Goal: Task Accomplishment & Management: Complete application form

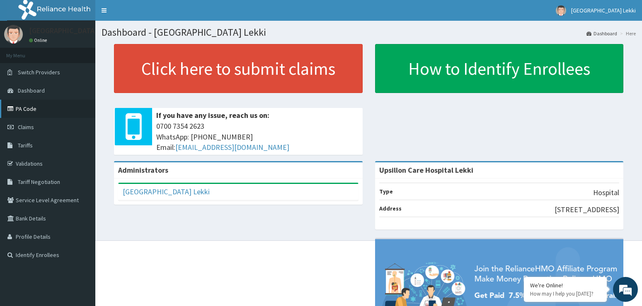
click at [34, 110] on link "PA Code" at bounding box center [47, 109] width 95 height 18
click at [27, 131] on link "Claims" at bounding box center [47, 127] width 95 height 18
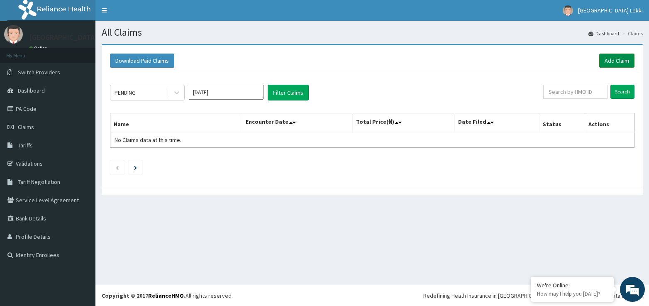
click at [609, 57] on link "Add Claim" at bounding box center [616, 60] width 35 height 14
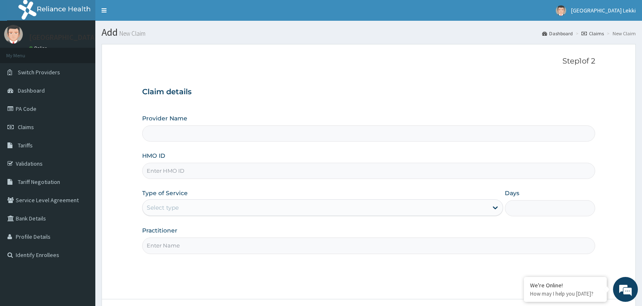
click at [163, 168] on input "HMO ID" at bounding box center [369, 171] width 454 height 16
type input "Upsillon Care Hospital Lekki"
paste input "MIG/10016/A"
type input "MIG/10016/A"
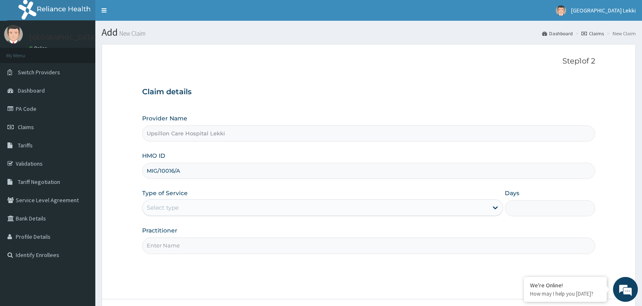
click at [163, 199] on div "Type of Service Select type" at bounding box center [323, 202] width 362 height 27
click at [161, 211] on div "Select type" at bounding box center [163, 207] width 32 height 8
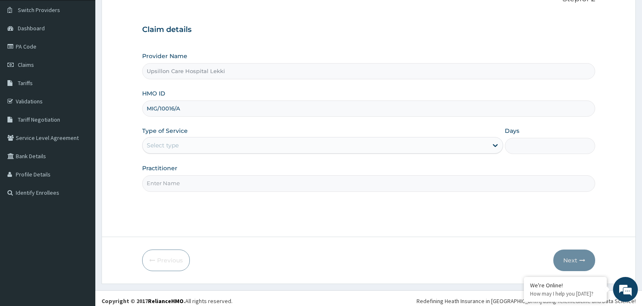
scroll to position [68, 0]
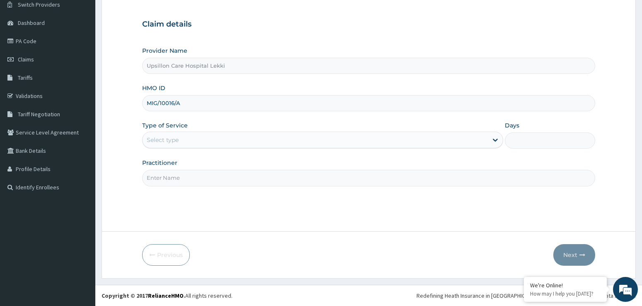
click at [165, 140] on div "Select type" at bounding box center [163, 140] width 32 height 8
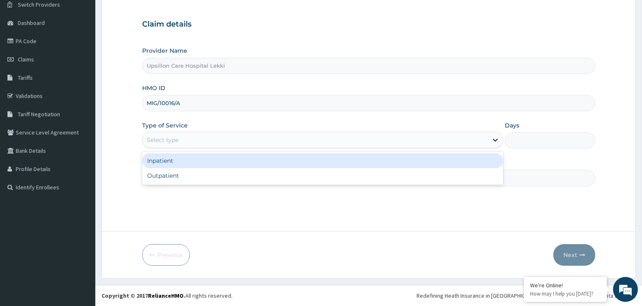
click at [165, 140] on div "Select type" at bounding box center [163, 140] width 32 height 8
click at [162, 137] on div "Select type" at bounding box center [163, 140] width 32 height 8
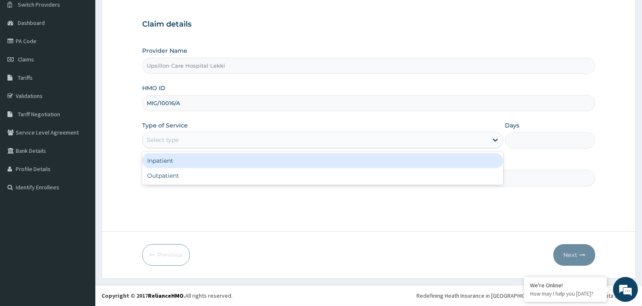
click at [159, 161] on div "Inpatient" at bounding box center [323, 160] width 362 height 15
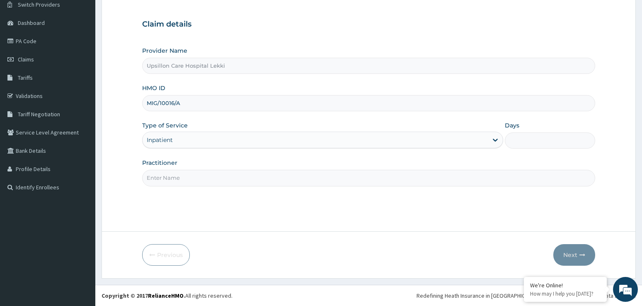
click at [160, 173] on input "Practitioner" at bounding box center [369, 178] width 454 height 16
type input "dr greg"
click at [539, 139] on input "Days" at bounding box center [550, 140] width 90 height 16
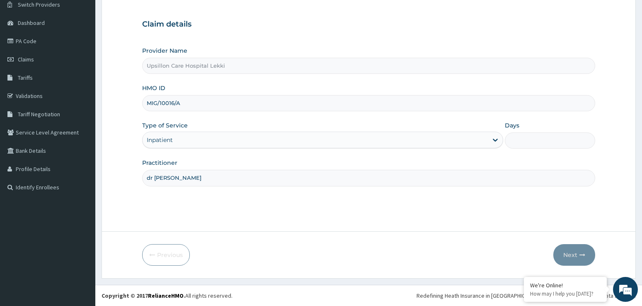
type input "1"
click at [574, 252] on button "Next" at bounding box center [575, 255] width 42 height 22
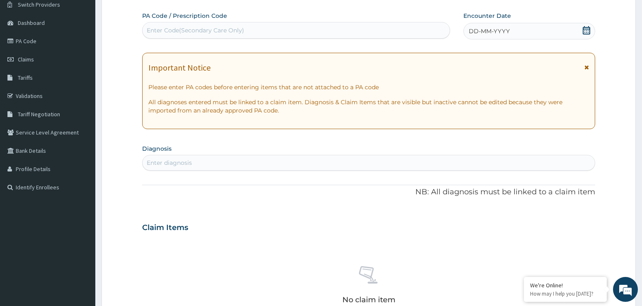
click at [229, 26] on div "Enter Code(Secondary Care Only)" at bounding box center [195, 30] width 97 height 8
paste input "PA/B0335C"
type input "PA/B0335C"
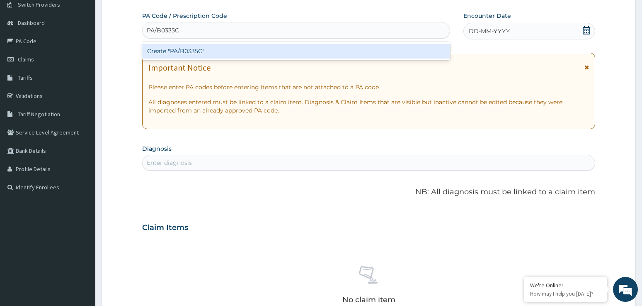
click at [229, 51] on div "Create "PA/B0335C"" at bounding box center [296, 51] width 308 height 15
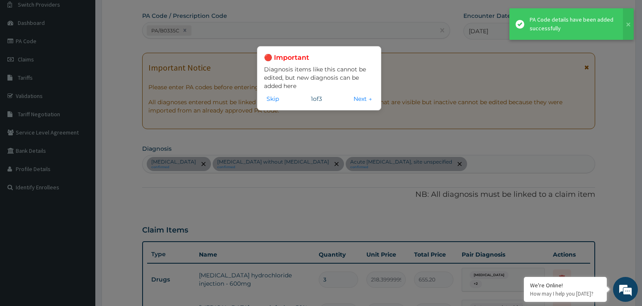
scroll to position [420, 0]
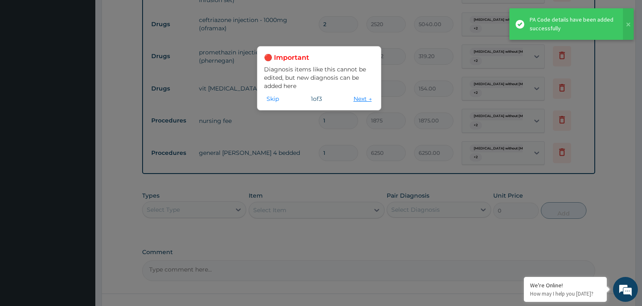
click at [364, 98] on button "Next →" at bounding box center [362, 98] width 23 height 9
click at [364, 98] on div "🔴 Important Diagnosis items like this cannot be edited, but new diagnosis can b…" at bounding box center [321, 153] width 642 height 306
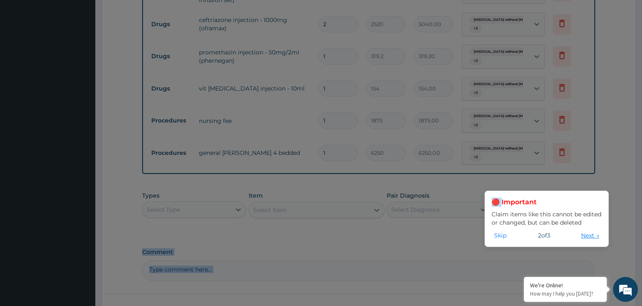
click at [593, 236] on button "Next →" at bounding box center [590, 235] width 23 height 9
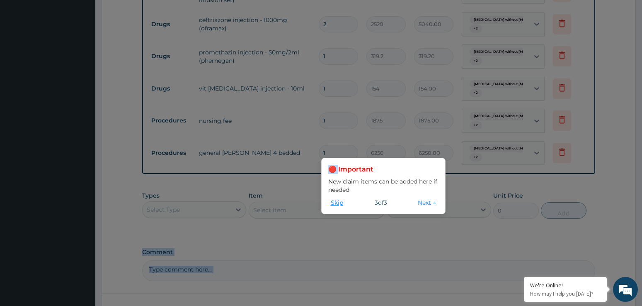
click at [338, 202] on button "Skip" at bounding box center [336, 202] width 17 height 9
click at [338, 202] on div "Select Item" at bounding box center [317, 210] width 136 height 17
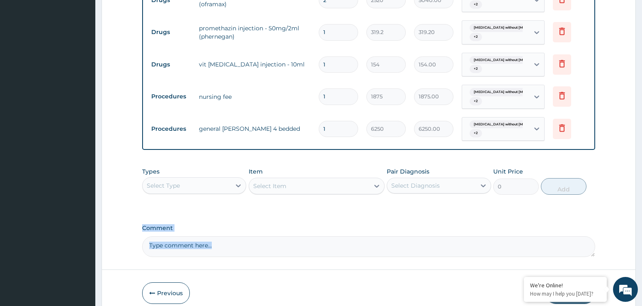
scroll to position [462, 0]
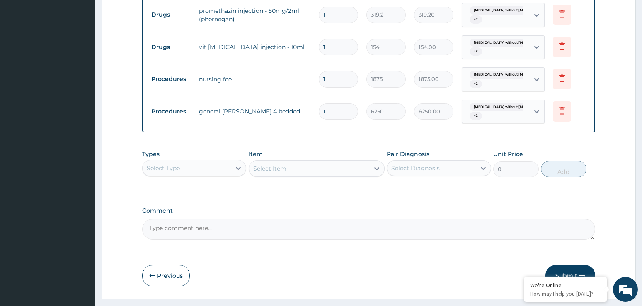
click at [202, 169] on div "Select Type" at bounding box center [187, 167] width 89 height 13
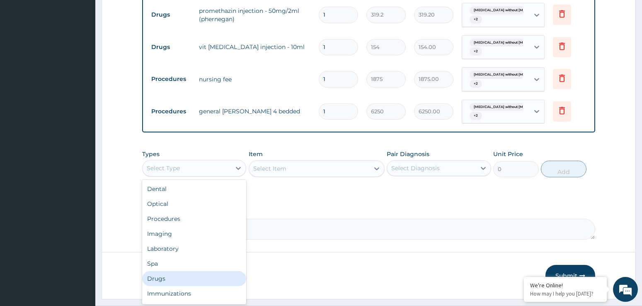
click at [192, 273] on div "Drugs" at bounding box center [194, 278] width 104 height 15
click at [192, 273] on div "Previous Submit" at bounding box center [369, 276] width 454 height 22
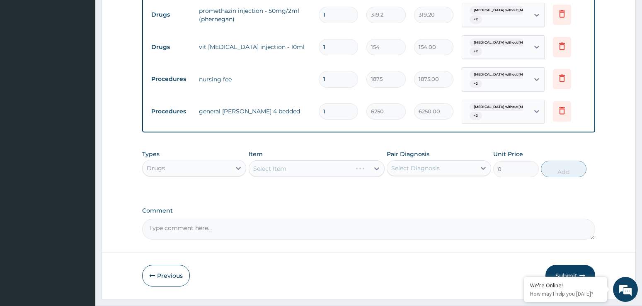
click at [192, 273] on div "Previous Submit" at bounding box center [369, 276] width 454 height 22
click at [325, 165] on div "Select Item" at bounding box center [309, 168] width 120 height 13
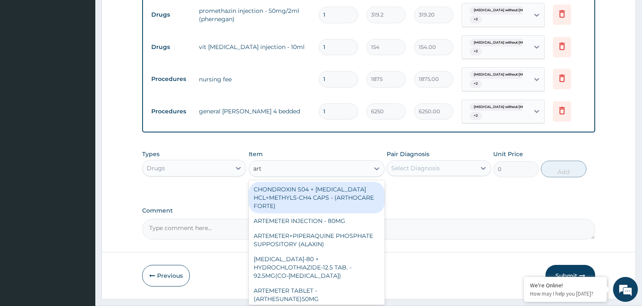
type input "arte"
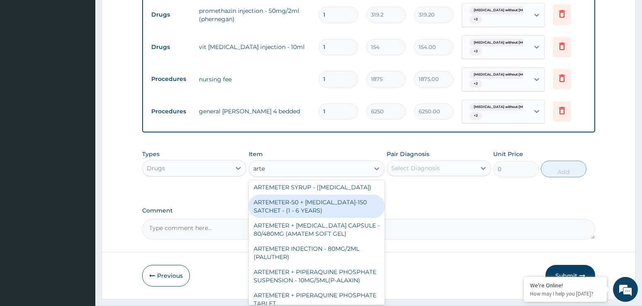
scroll to position [290, 0]
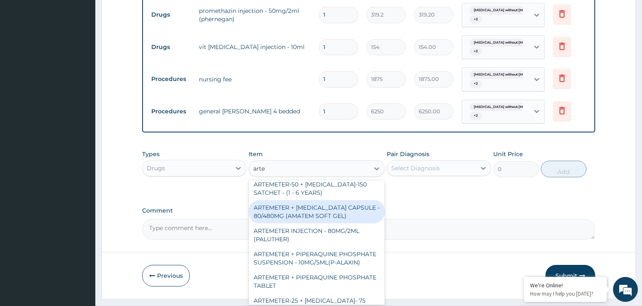
click at [346, 213] on div "ARTEMETER + LUMEFANTRINE CAPSULE - 80/480MG (AMATEM SOFT GEL)" at bounding box center [317, 211] width 136 height 23
type input "420"
click at [346, 213] on label "Comment" at bounding box center [369, 210] width 454 height 7
click at [346, 219] on textarea "Comment" at bounding box center [369, 229] width 454 height 21
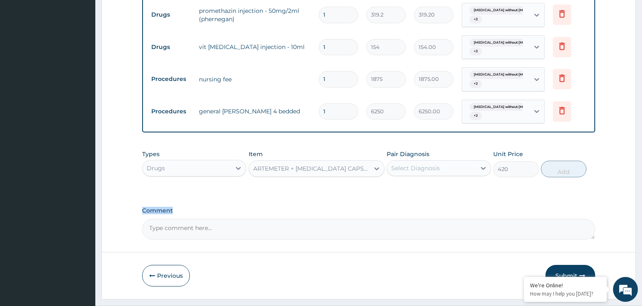
click at [335, 165] on div "ARTEMETER + LUMEFANTRINE CAPSULE - 80/480MG (AMATEM SOFT GEL)" at bounding box center [311, 168] width 117 height 8
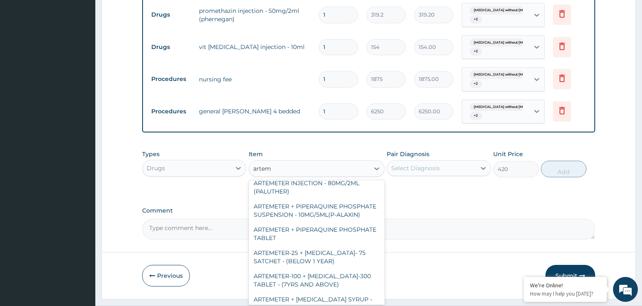
scroll to position [253, 0]
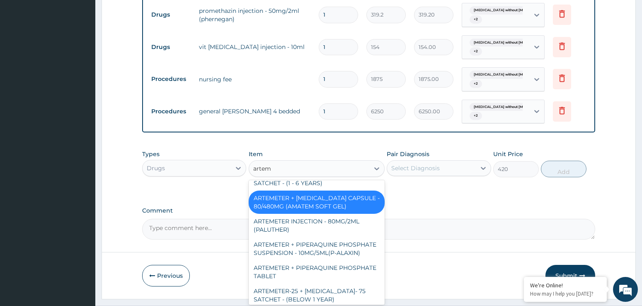
type input "arteme"
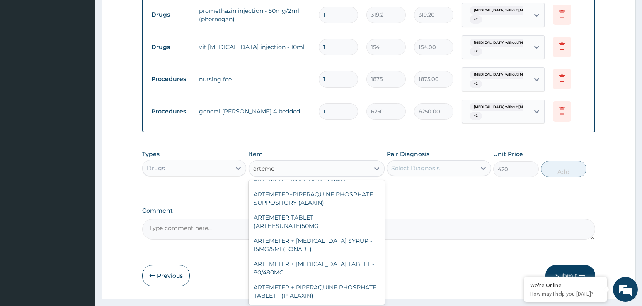
scroll to position [5, 0]
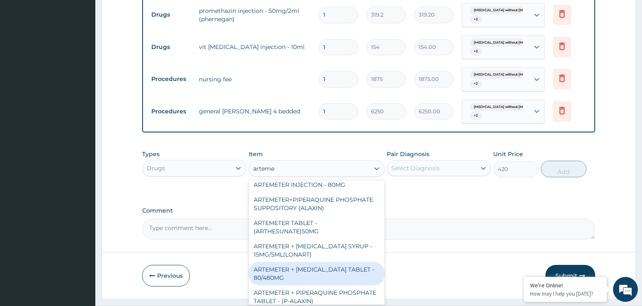
click at [333, 275] on div "ARTEMETER + LUMEFANTRINE TABLET - 80/480MG" at bounding box center [317, 273] width 136 height 23
type input "364"
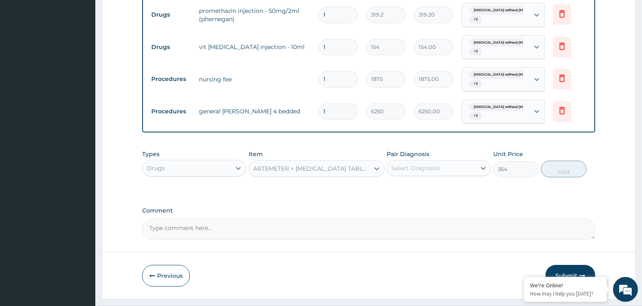
click at [403, 167] on div "Select Diagnosis" at bounding box center [415, 168] width 49 height 8
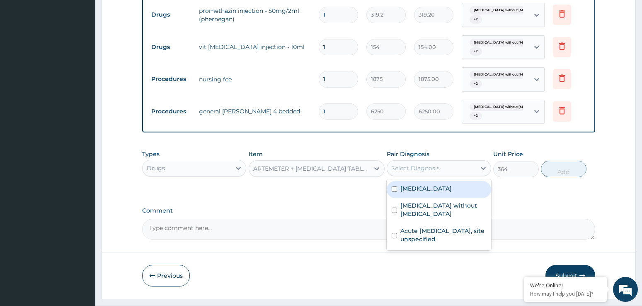
click at [401, 192] on label "Malaria, unspecified" at bounding box center [426, 188] width 51 height 8
checkbox input "false"
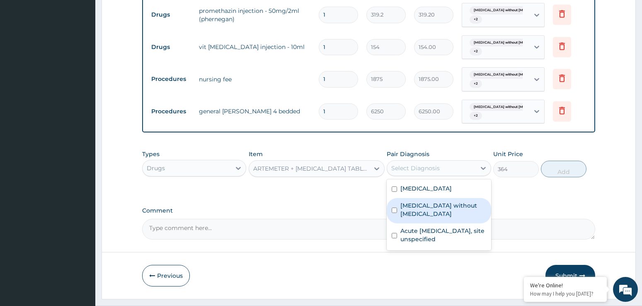
click at [398, 200] on div "Sepsis without septic shock" at bounding box center [439, 210] width 104 height 25
checkbox input "true"
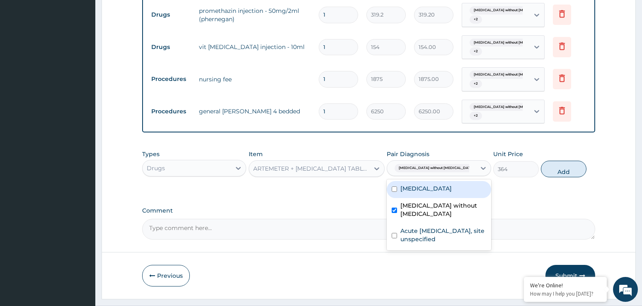
click at [396, 187] on input "checkbox" at bounding box center [394, 188] width 5 height 5
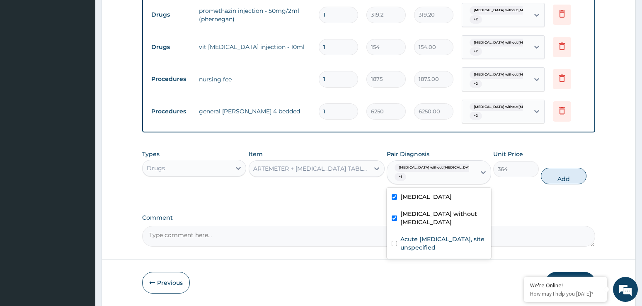
click at [396, 194] on input "checkbox" at bounding box center [394, 196] width 5 height 5
checkbox input "false"
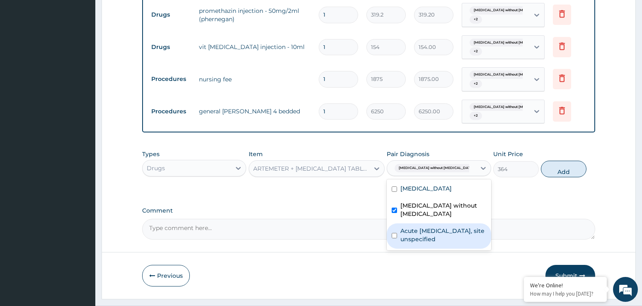
click at [396, 233] on div "Acute upper respiratory infection, site unspecified" at bounding box center [439, 235] width 104 height 25
checkbox input "true"
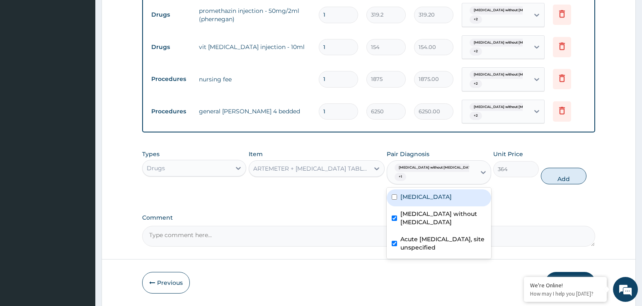
click at [394, 194] on input "checkbox" at bounding box center [394, 196] width 5 height 5
checkbox input "false"
click at [401, 206] on div "Sepsis without septic shock" at bounding box center [439, 218] width 104 height 25
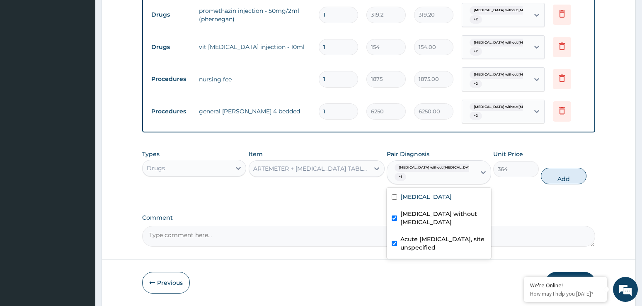
checkbox input "true"
click at [392, 194] on div "Malaria, unspecified" at bounding box center [439, 197] width 104 height 17
click at [394, 199] on input "checkbox" at bounding box center [394, 196] width 5 height 5
checkbox input "true"
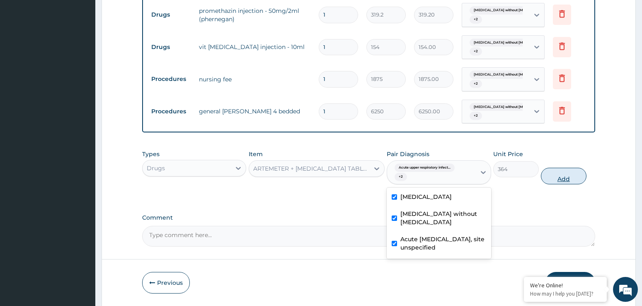
click at [561, 178] on button "Add" at bounding box center [563, 176] width 45 height 17
click at [561, 178] on div "Types Drugs Item ARTEMETER + LUMEFANTRINE TABLET - 80/480MG Pair Diagnosis opti…" at bounding box center [369, 167] width 454 height 43
type input "0"
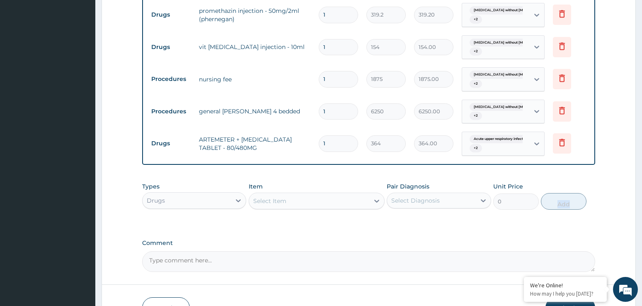
click at [274, 204] on div "Select Item" at bounding box center [269, 201] width 33 height 8
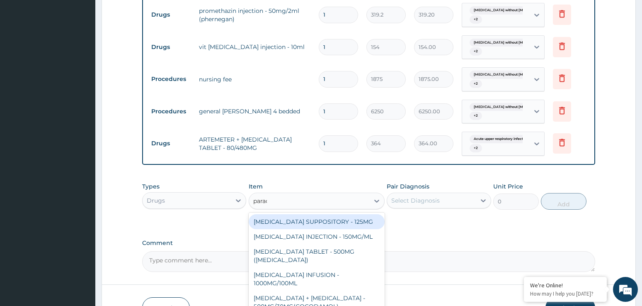
type input "parace"
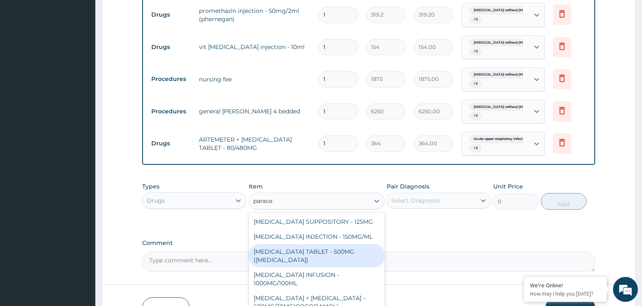
click at [329, 250] on div "PARACETAMOL TABLET - 500MG (PANADOL)" at bounding box center [317, 255] width 136 height 23
type input "42"
click at [329, 250] on div "Comment" at bounding box center [369, 255] width 454 height 32
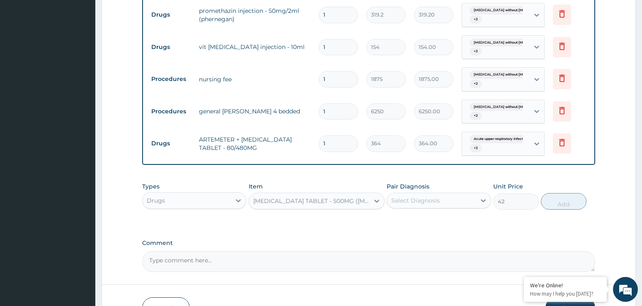
click at [330, 194] on div "PARACETAMOL TABLET - 500MG (PANADOL)" at bounding box center [309, 200] width 120 height 13
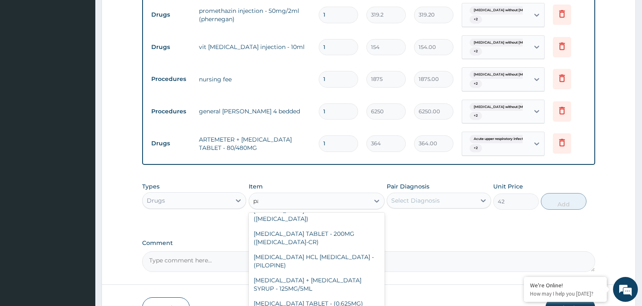
scroll to position [61, 0]
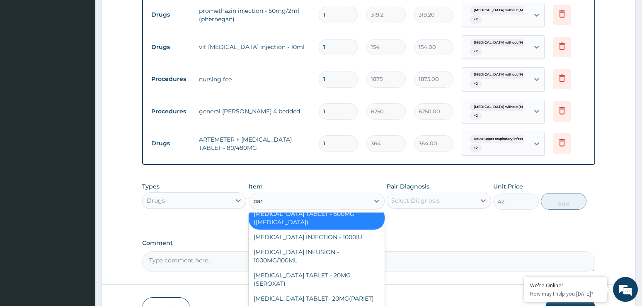
type input "para"
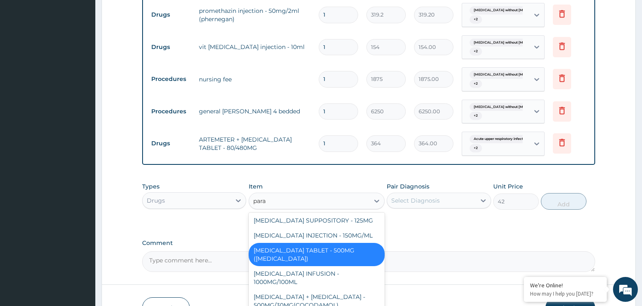
scroll to position [0, 0]
click at [340, 250] on div "PARACETAMOL TABLET - 500MG (PANADOL)" at bounding box center [317, 255] width 136 height 23
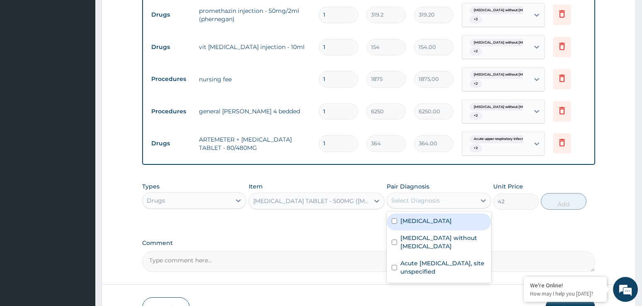
click at [415, 199] on div "Select Diagnosis" at bounding box center [415, 200] width 49 height 8
click at [403, 219] on label "Malaria, unspecified" at bounding box center [426, 220] width 51 height 8
checkbox input "false"
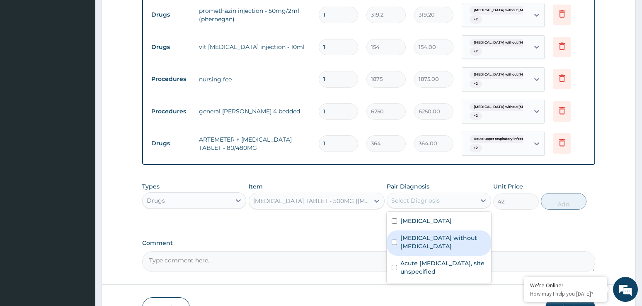
click at [397, 239] on input "checkbox" at bounding box center [394, 241] width 5 height 5
checkbox input "true"
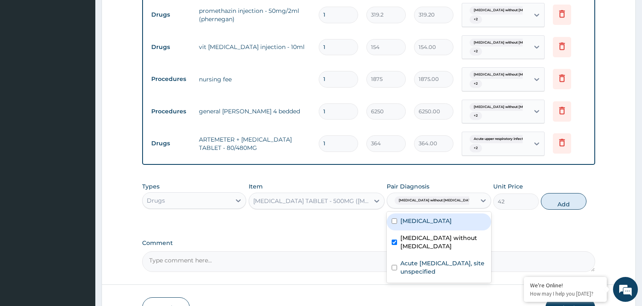
click at [396, 226] on div "Malaria, unspecified" at bounding box center [439, 221] width 104 height 17
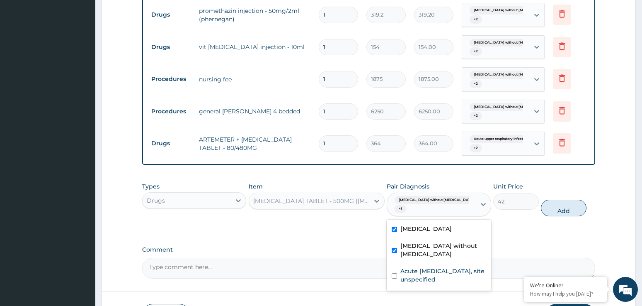
click at [396, 226] on div "Malaria, unspecified" at bounding box center [439, 229] width 104 height 17
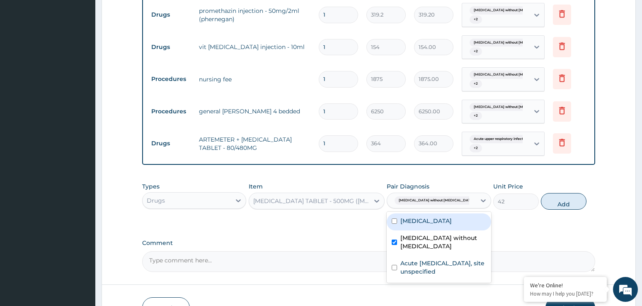
click at [394, 219] on input "checkbox" at bounding box center [394, 220] width 5 height 5
checkbox input "true"
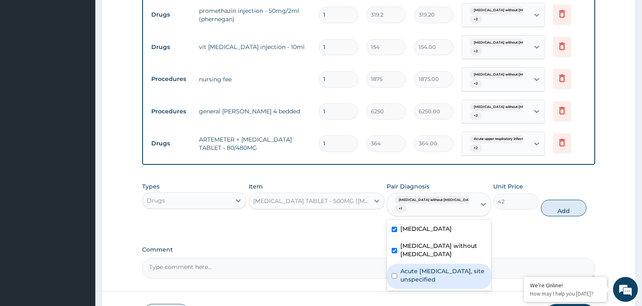
click at [394, 273] on input "checkbox" at bounding box center [394, 275] width 5 height 5
click at [399, 263] on div "Acute upper respiratory infection, site unspecified" at bounding box center [439, 275] width 104 height 25
checkbox input "true"
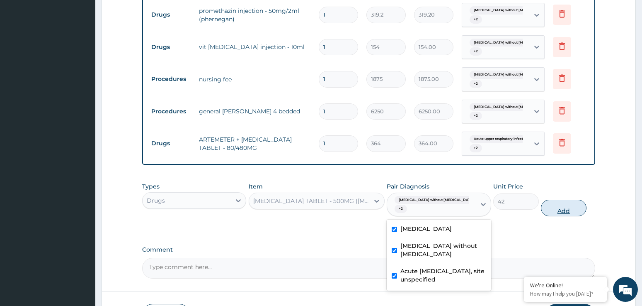
click at [565, 199] on button "Add" at bounding box center [563, 207] width 45 height 17
click at [565, 165] on div "Type Name Quantity Unit Price Total Price Pair Diagnosis Actions Drugs quinine …" at bounding box center [369, 6] width 454 height 318
type input "0"
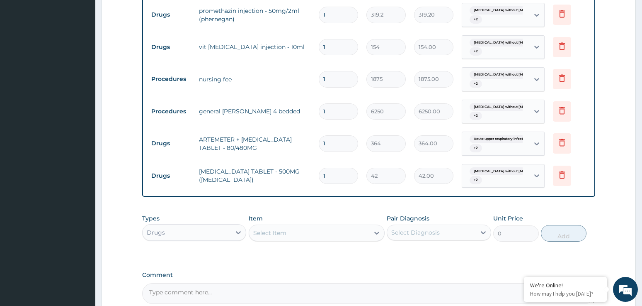
click at [333, 175] on input "1" at bounding box center [338, 176] width 39 height 16
type input "18"
type input "756.00"
type input "18"
click at [343, 139] on input "1" at bounding box center [338, 143] width 39 height 16
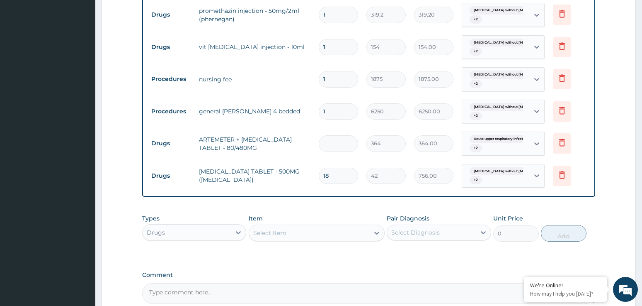
type input "0.00"
type input "6"
type input "2184.00"
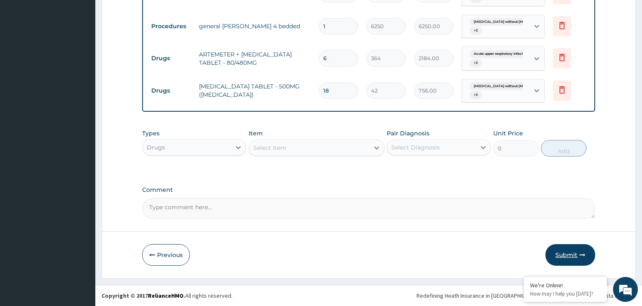
type input "6"
click at [570, 260] on button "Submit" at bounding box center [571, 255] width 50 height 22
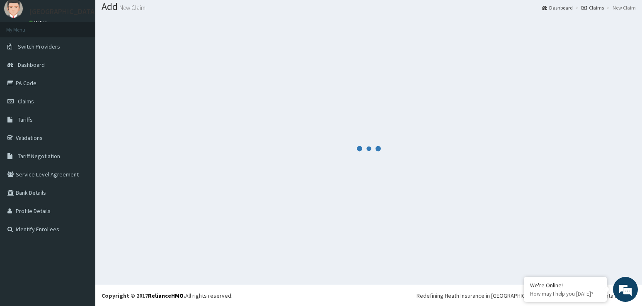
scroll to position [26, 0]
